Goal: Navigation & Orientation: Find specific page/section

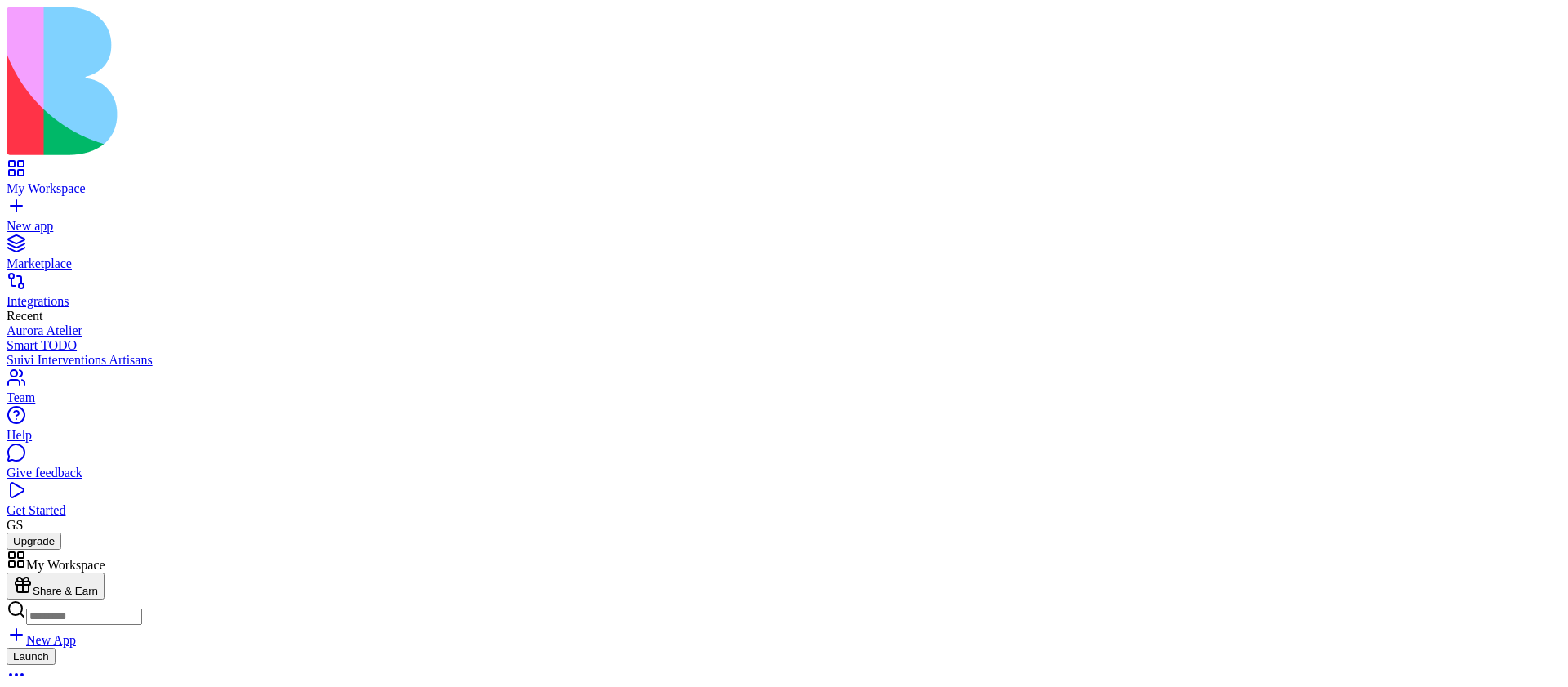
click at [46, 623] on link at bounding box center [26, 630] width 39 height 14
